Goal: Task Accomplishment & Management: Use online tool/utility

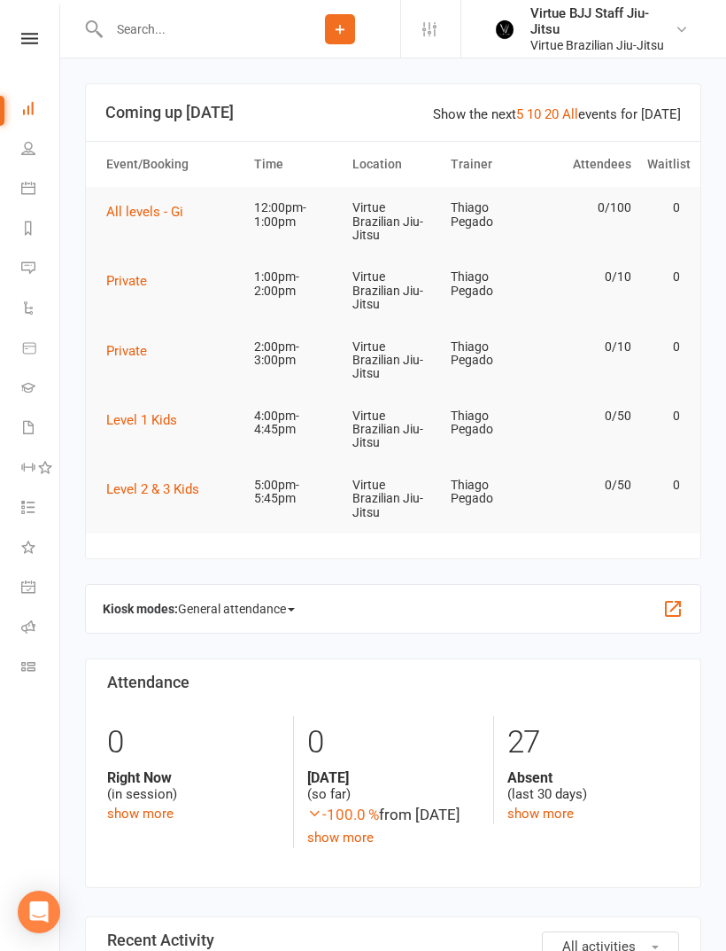
click at [526, 224] on td "Thiago Pegado" at bounding box center [492, 215] width 98 height 56
click at [482, 224] on td "Thiago Pegado" at bounding box center [492, 215] width 98 height 56
click at [169, 210] on span "All levels - Gi" at bounding box center [144, 212] width 77 height 16
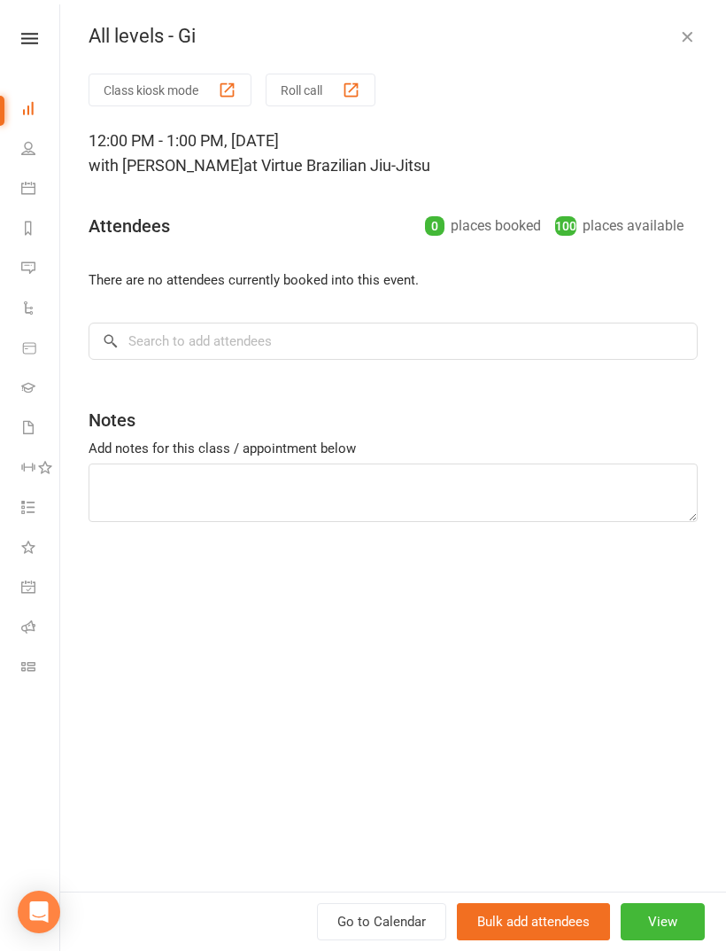
click at [32, 661] on icon at bounding box center [28, 666] width 14 height 14
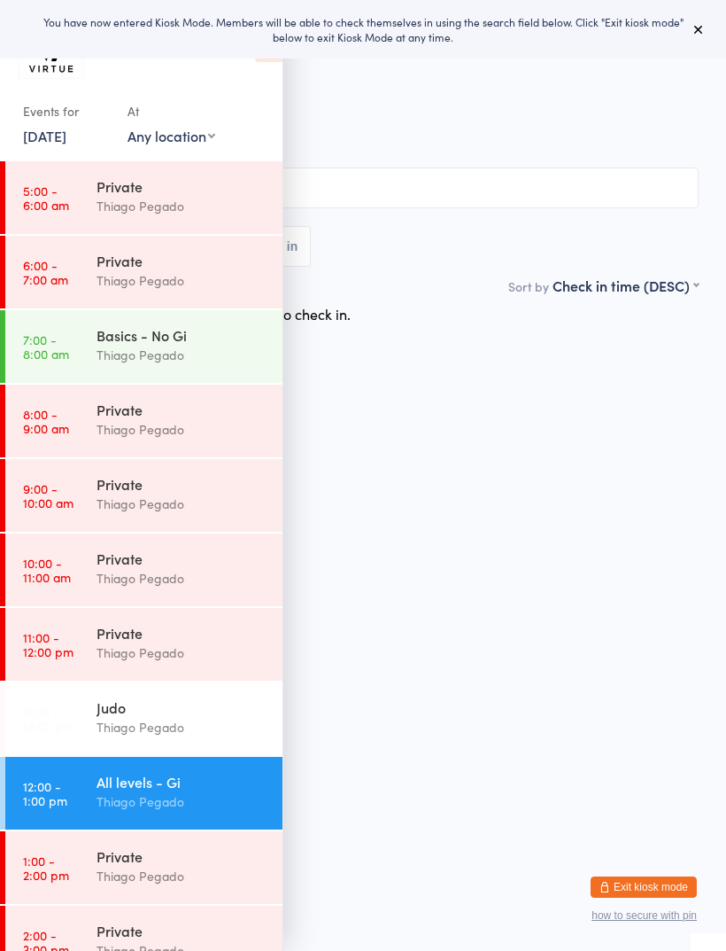
click at [232, 780] on div "All levels - Gi" at bounding box center [182, 781] width 171 height 19
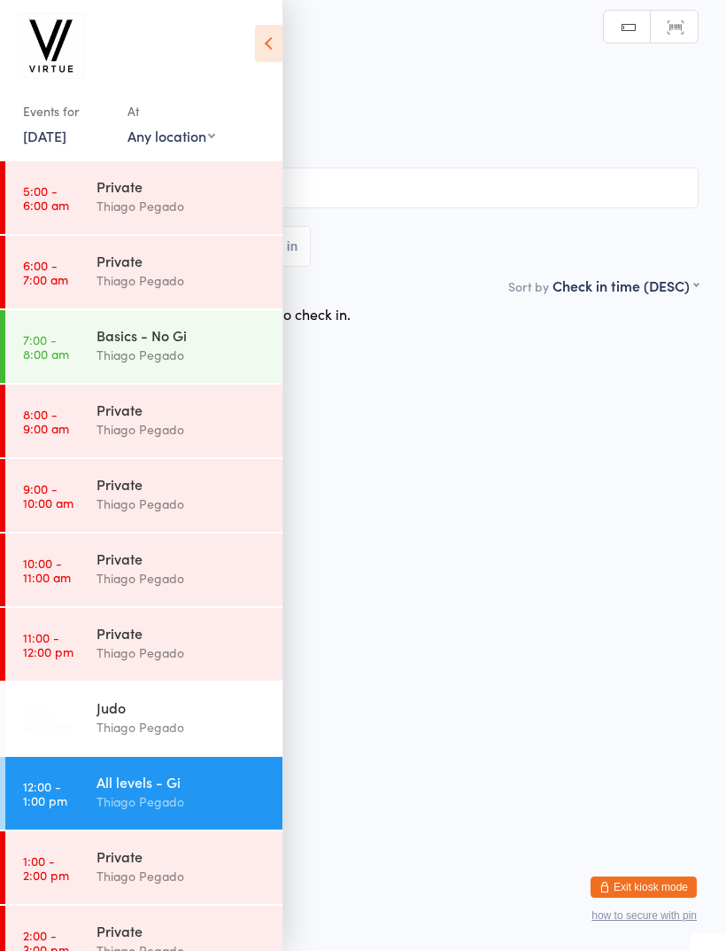
click at [280, 45] on icon at bounding box center [268, 43] width 27 height 37
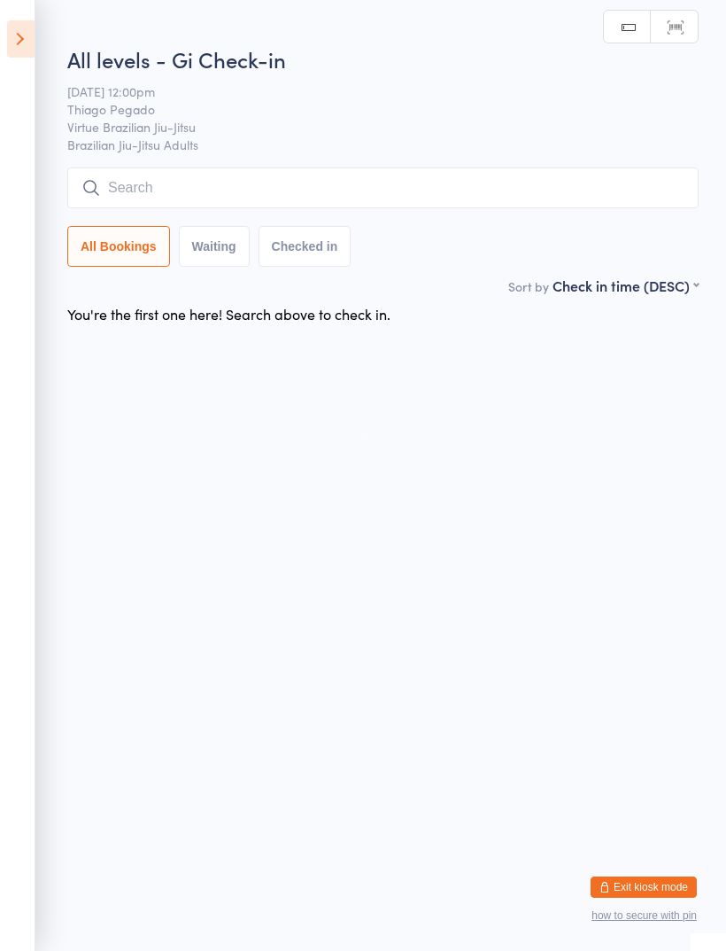
click at [387, 191] on input "search" at bounding box center [383, 187] width 632 height 41
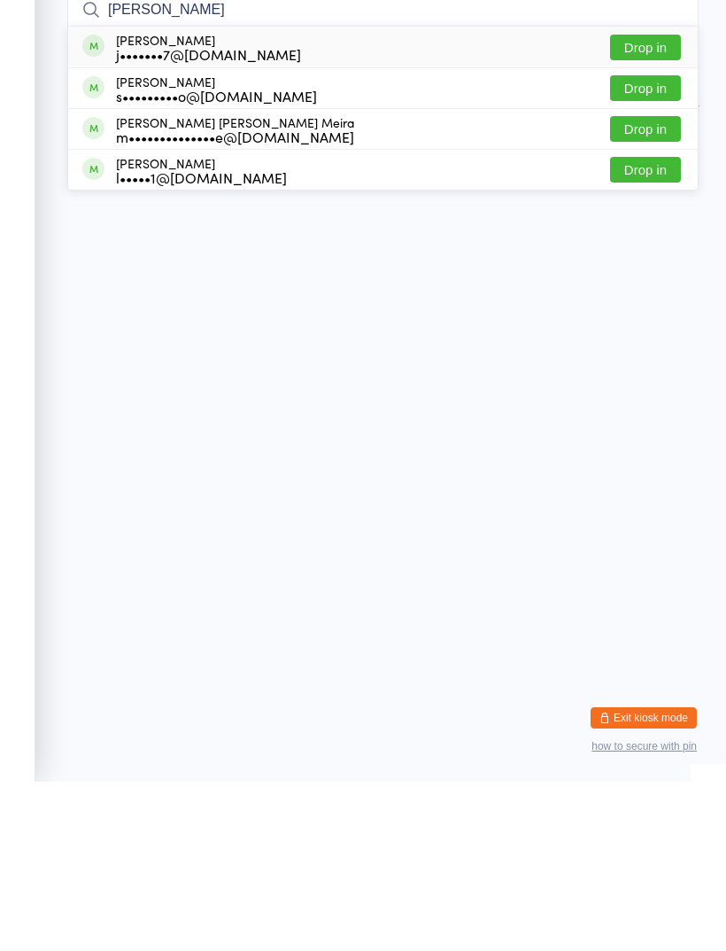
type input "Joao"
click at [654, 285] on button "Drop in" at bounding box center [645, 298] width 71 height 26
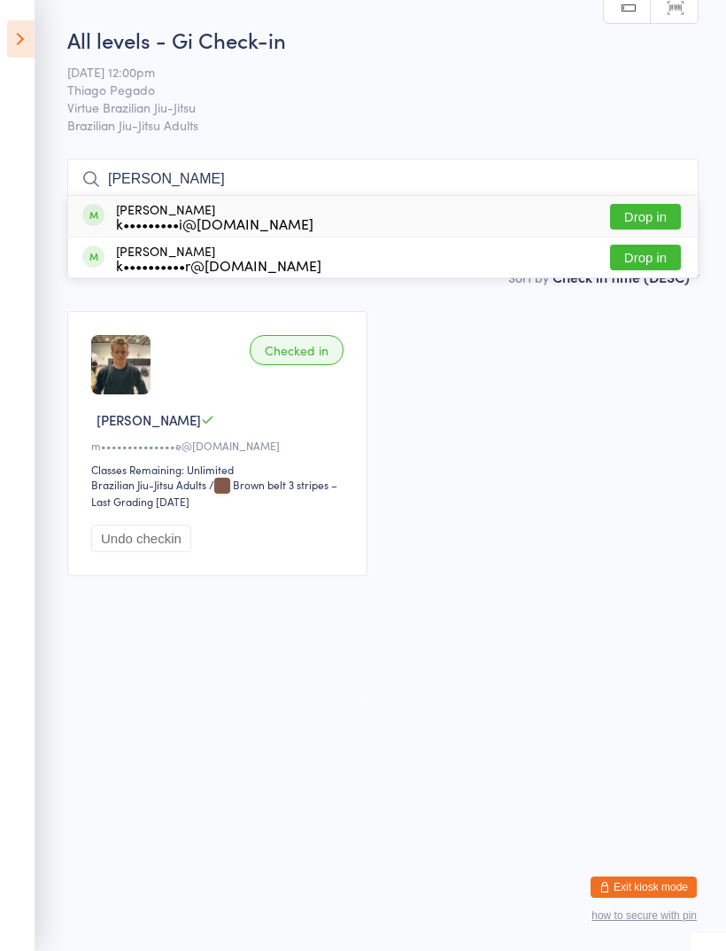
type input "Kai"
click at [667, 222] on button "Drop in" at bounding box center [645, 217] width 71 height 26
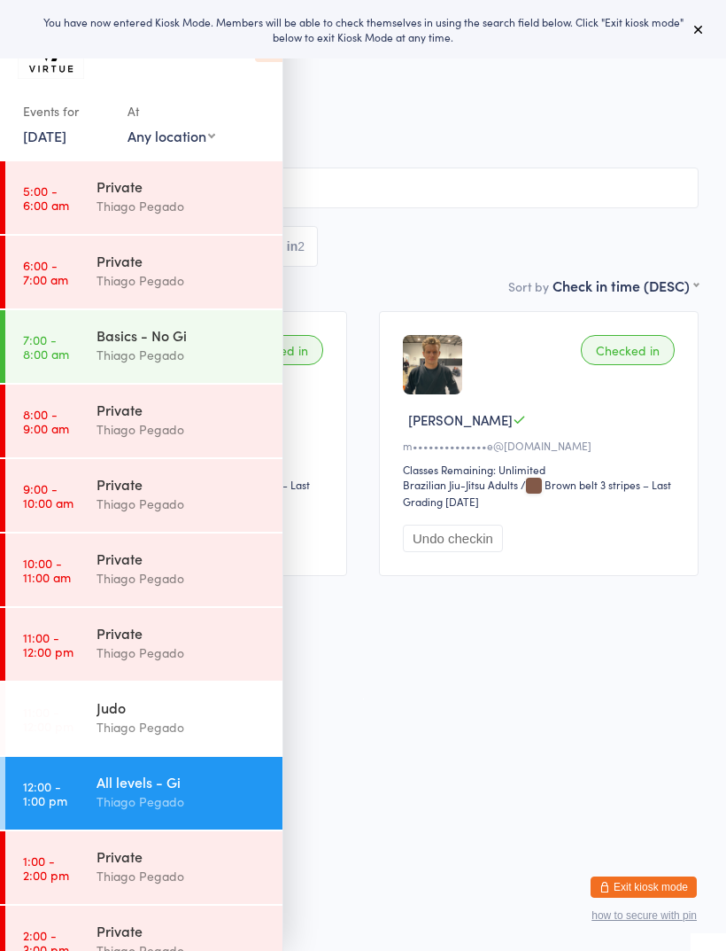
click at [647, 129] on span "Virtue Brazilian Jiu-Jitsu" at bounding box center [349, 127] width 644 height 18
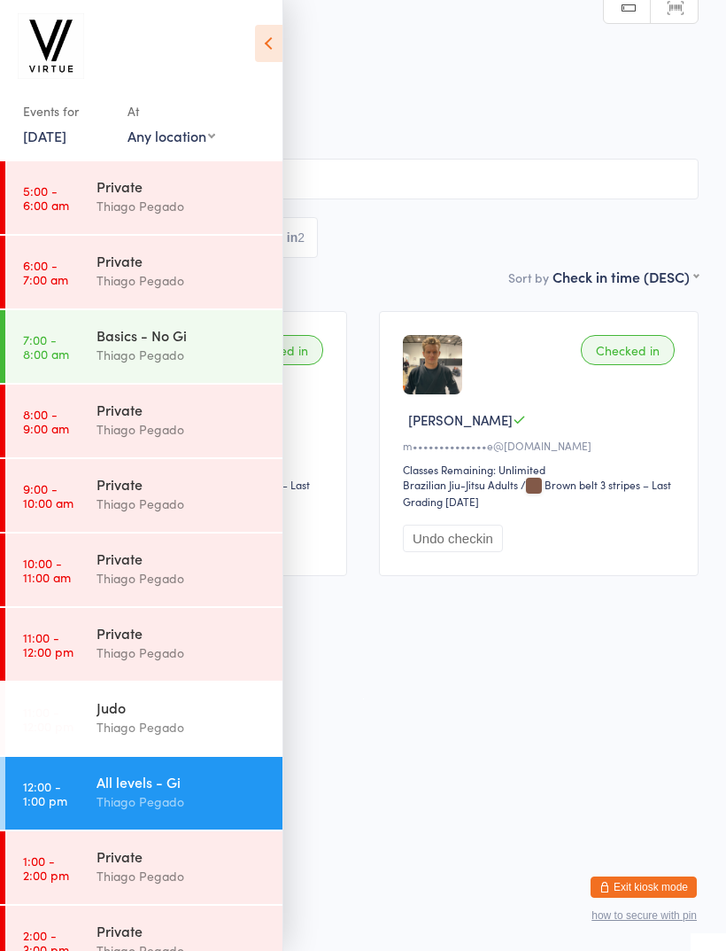
click at [273, 43] on icon at bounding box center [268, 43] width 27 height 37
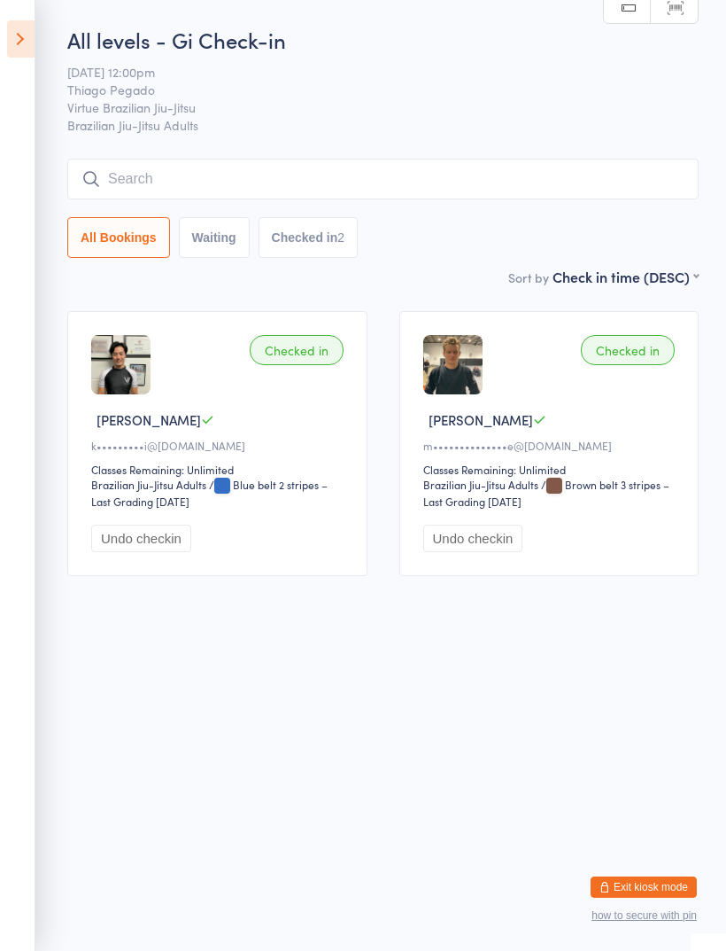
click at [420, 180] on input "search" at bounding box center [383, 179] width 632 height 41
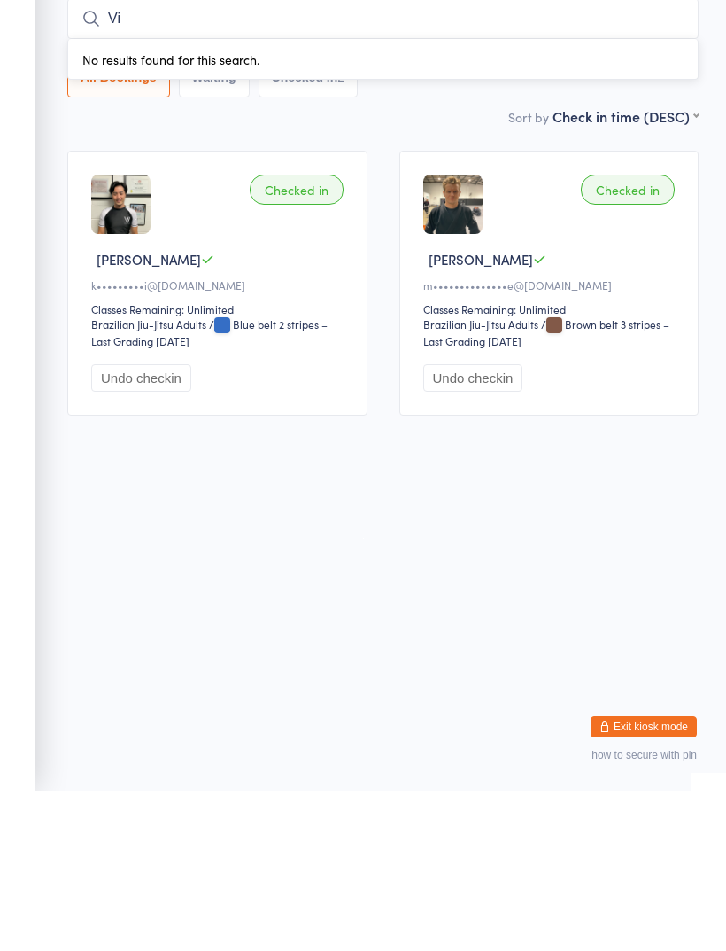
type input "V"
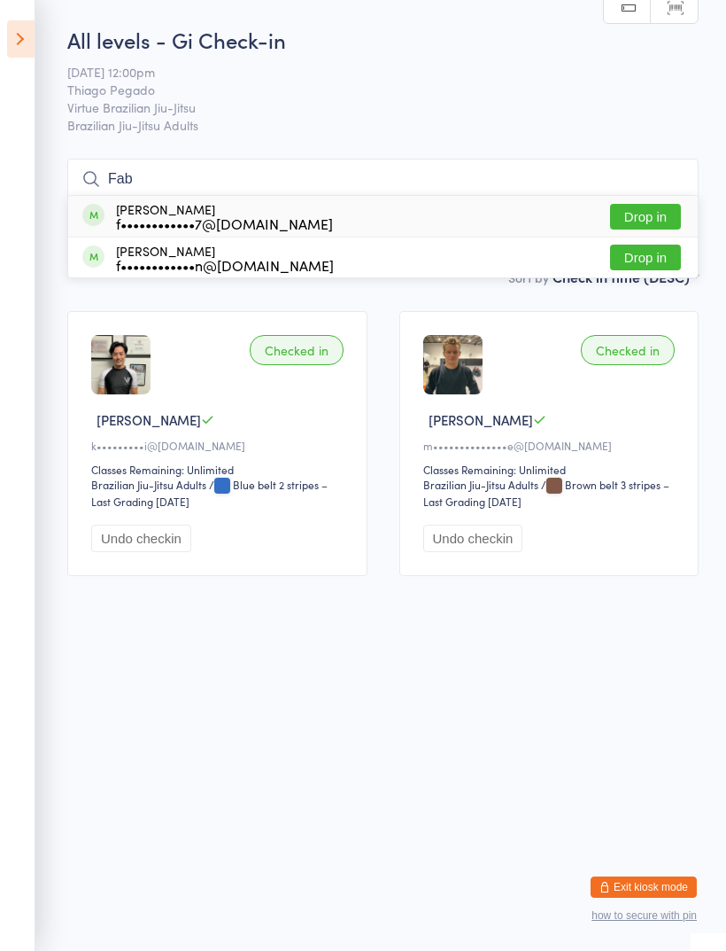
type input "Fab"
click at [657, 264] on button "Drop in" at bounding box center [645, 257] width 71 height 26
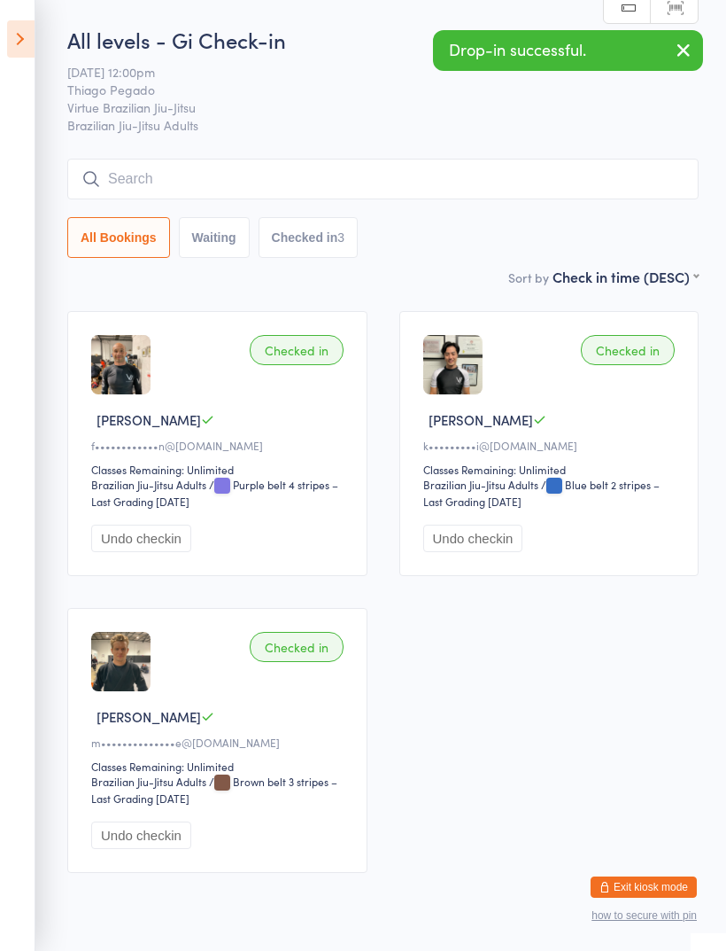
click at [583, 178] on input "search" at bounding box center [383, 179] width 632 height 41
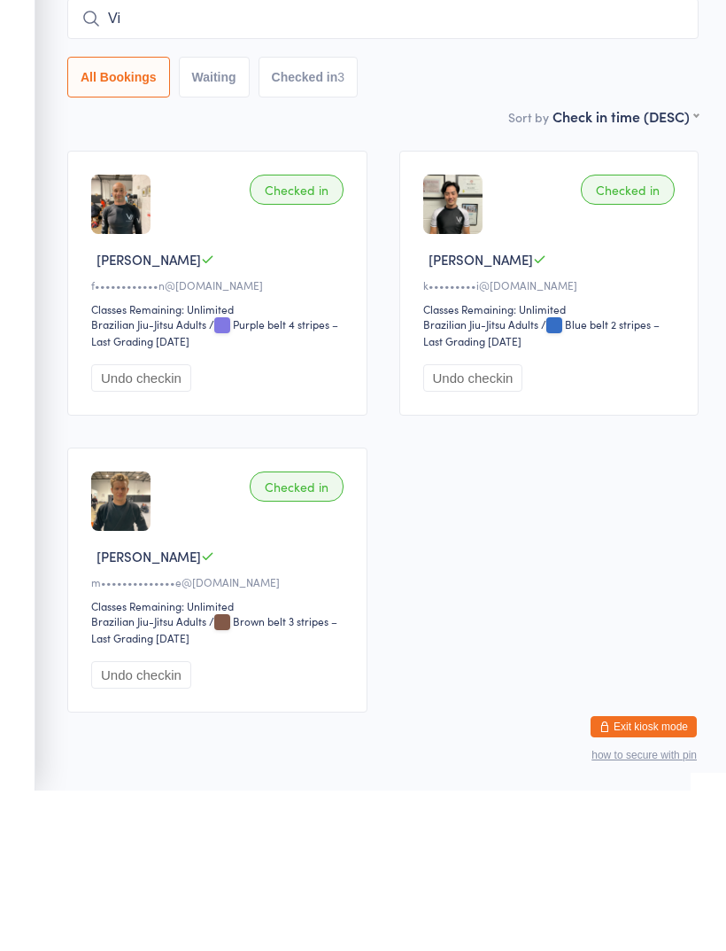
type input "V"
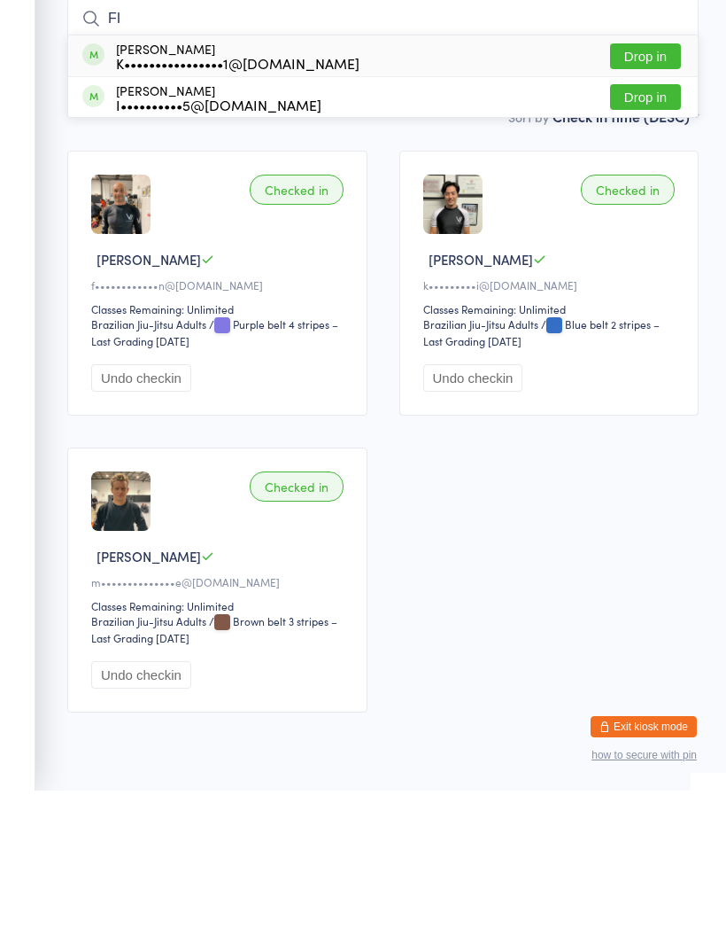
type input "F"
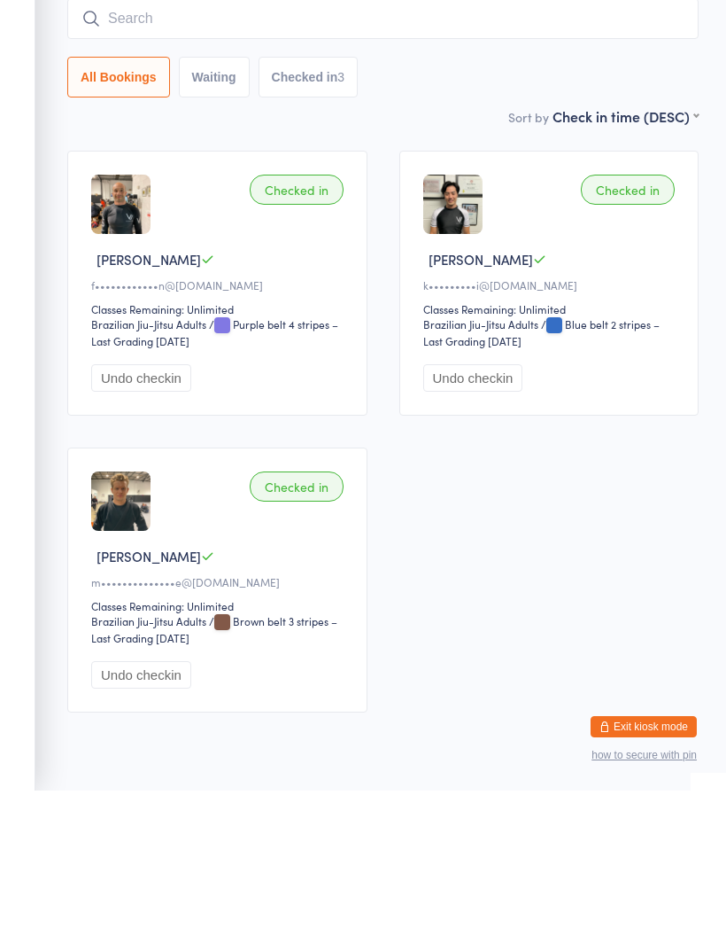
click at [658, 519] on div "Checked in Fabio M f••••••••••••n@hotmail.com Classes Remaining: Unlimited Braz…" at bounding box center [382, 592] width 663 height 594
